Goal: Find specific page/section: Find specific page/section

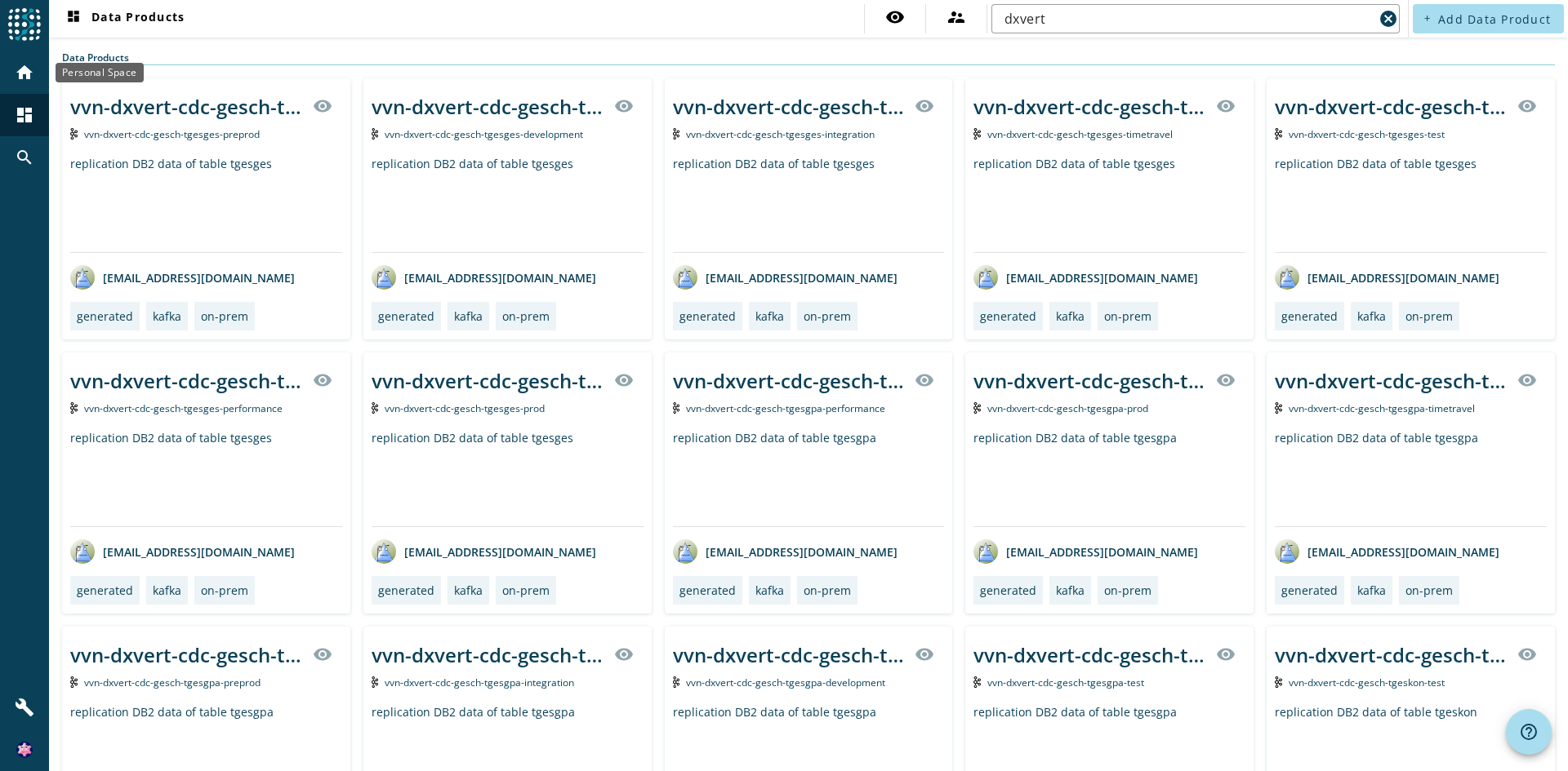
click at [19, 82] on div "home" at bounding box center [24, 72] width 43 height 43
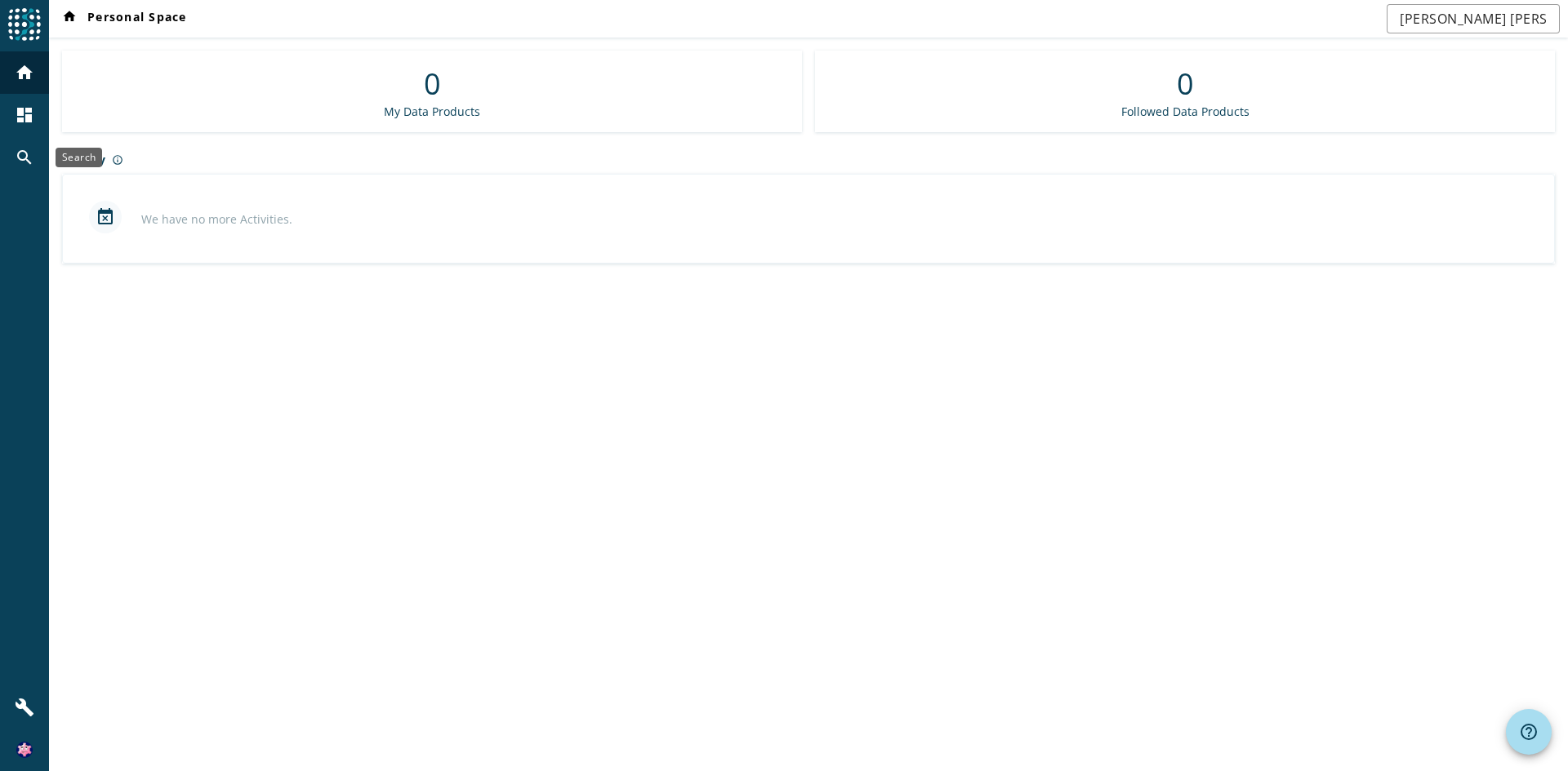
click at [18, 155] on mat-icon "search" at bounding box center [24, 157] width 19 height 19
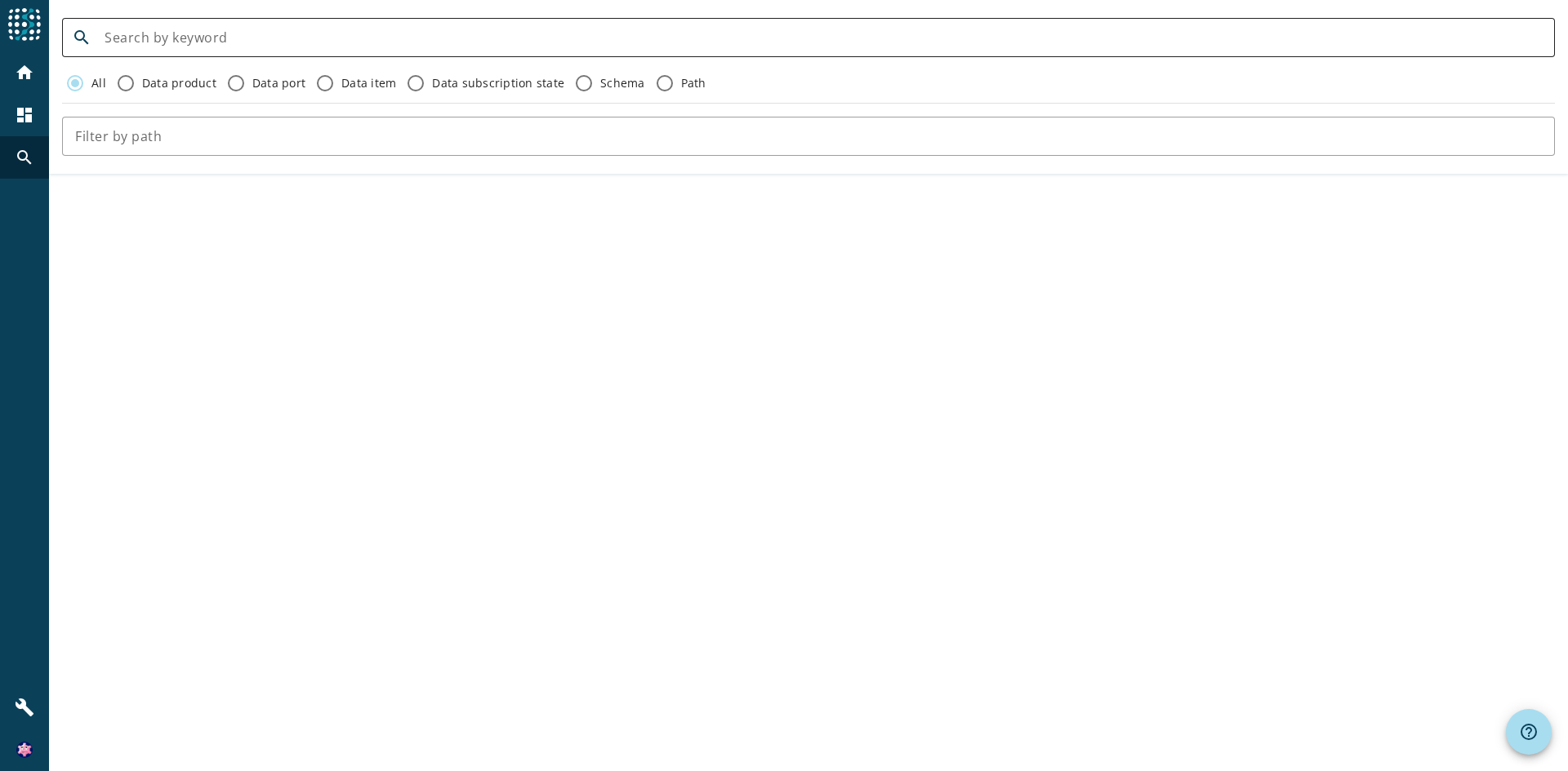
click at [162, 45] on input at bounding box center [823, 38] width 1437 height 19
type input "pbs-dxbeleg"
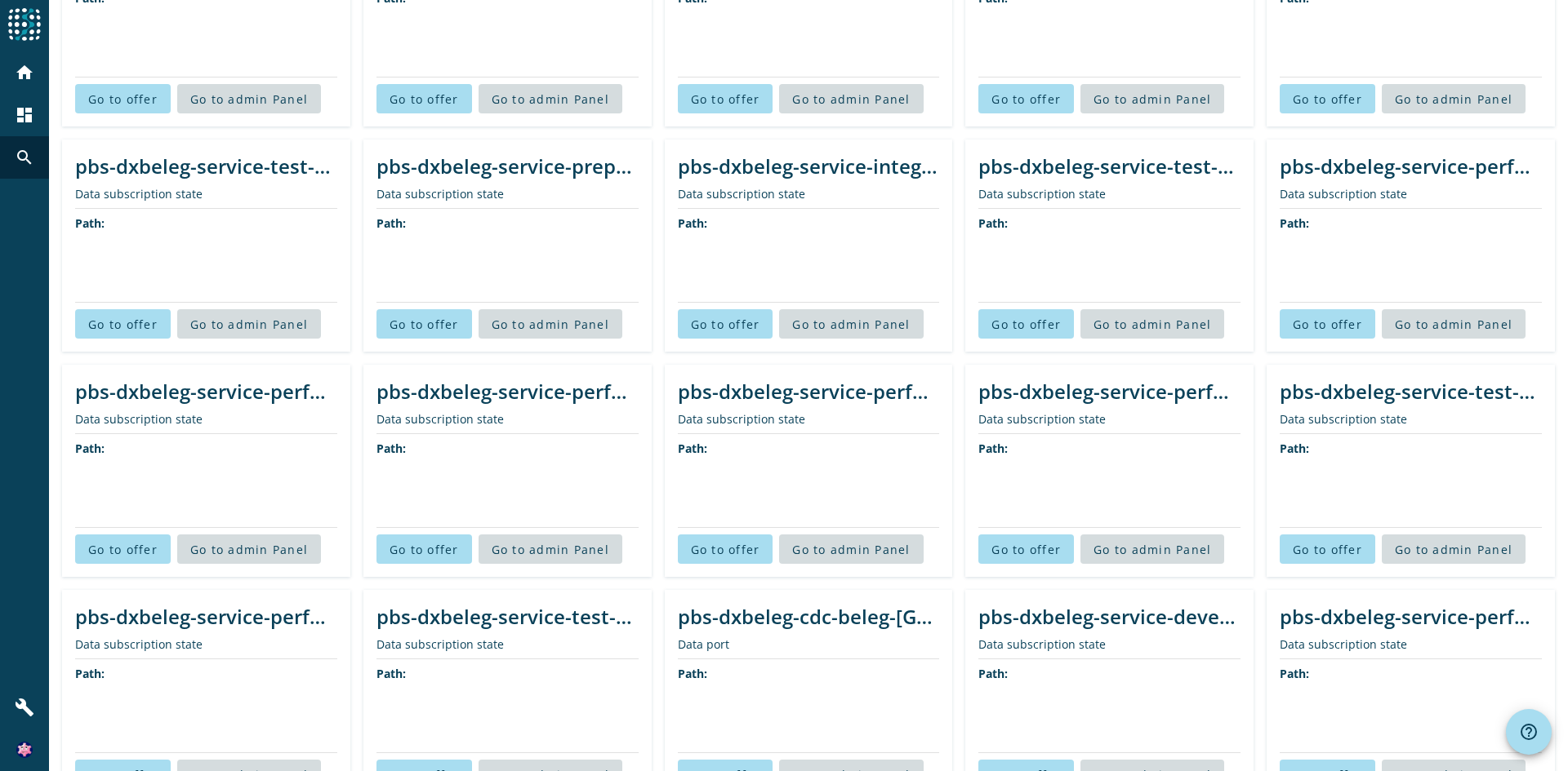
scroll to position [2317, 0]
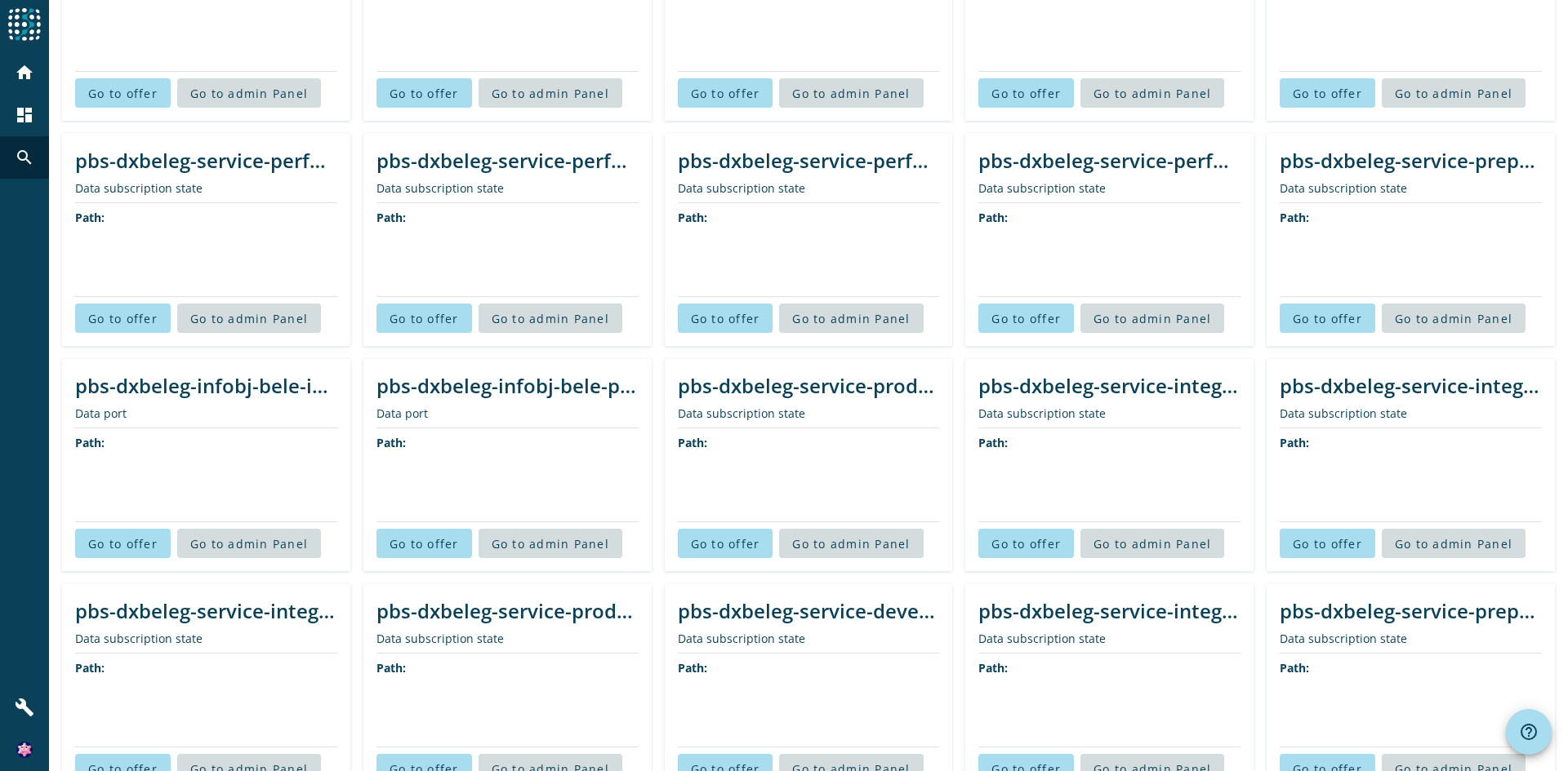
click at [179, 392] on div "pbs-dxbeleg-infobj-bele-integration" at bounding box center [206, 385] width 262 height 27
click at [119, 536] on span "Go to offer" at bounding box center [122, 544] width 69 height 16
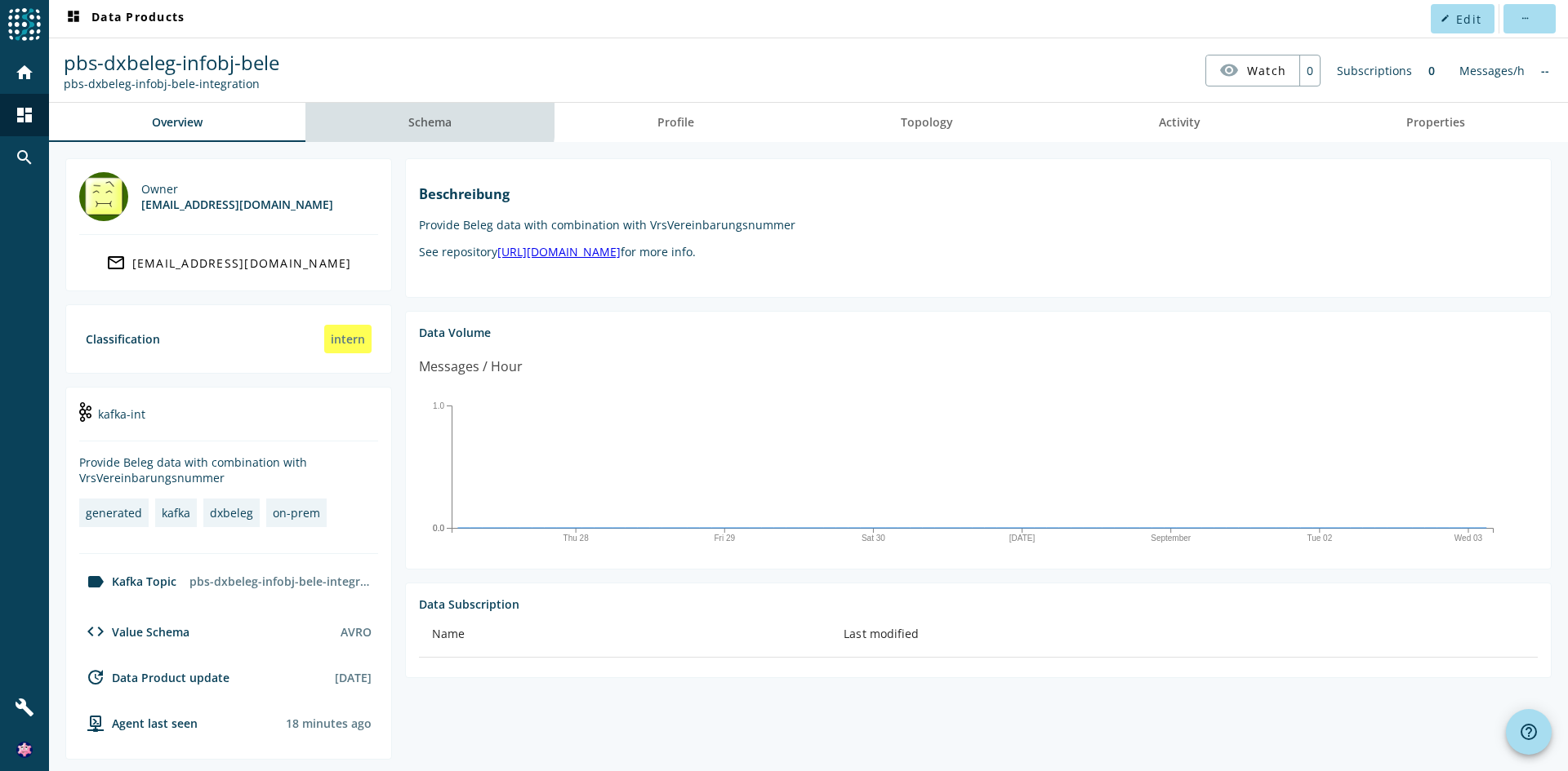
click at [381, 114] on link "Schema" at bounding box center [430, 122] width 249 height 39
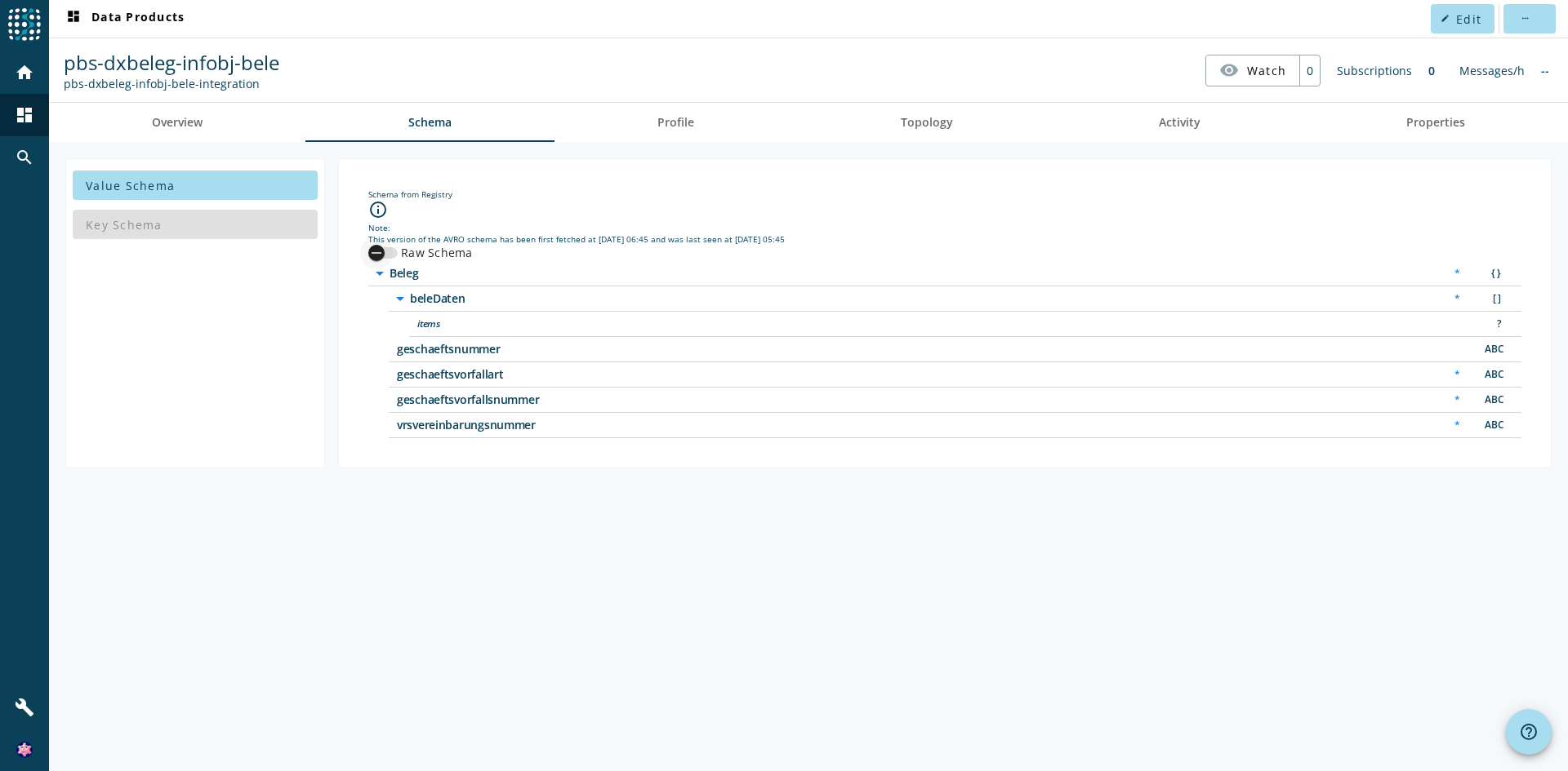
click at [390, 252] on div "button" at bounding box center [376, 252] width 32 height 32
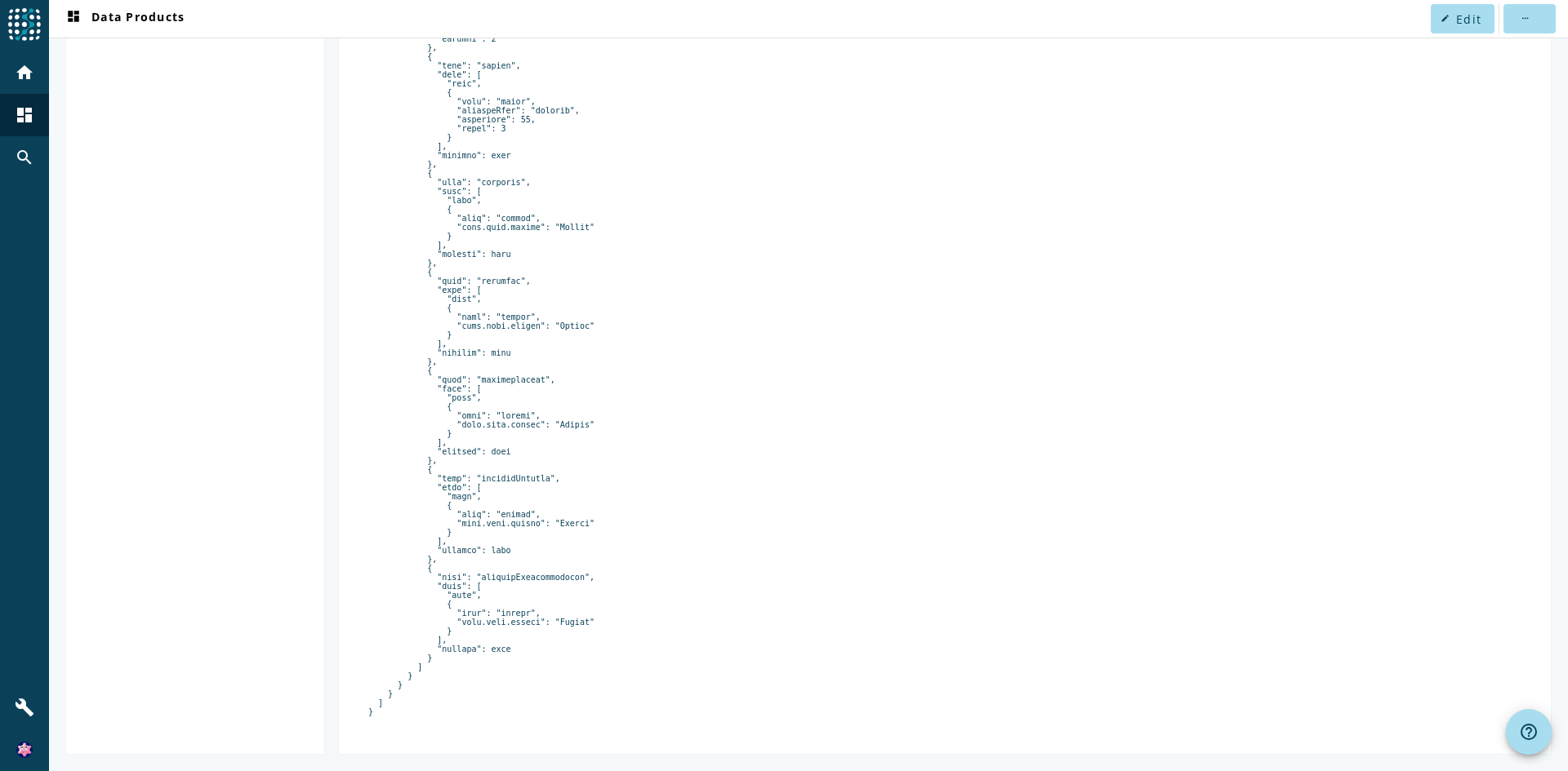
scroll to position [844, 0]
